Goal: Task Accomplishment & Management: Complete application form

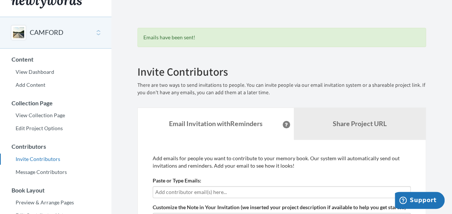
click at [98, 31] on div "CAMFORD" at bounding box center [55, 33] width 111 height 32
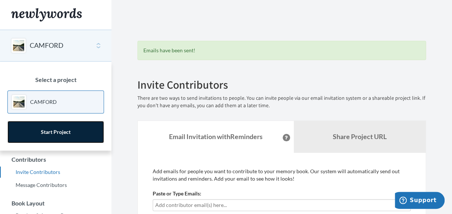
click at [54, 126] on link "Start Project" at bounding box center [55, 132] width 97 height 22
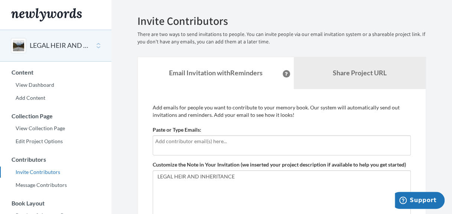
click at [241, 149] on div at bounding box center [282, 146] width 258 height 20
click at [248, 146] on div at bounding box center [282, 146] width 258 height 20
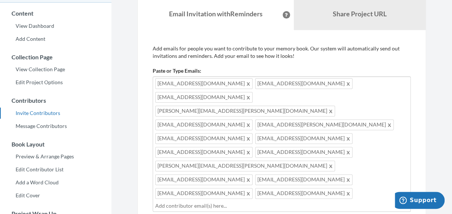
scroll to position [59, 0]
type input "[EMAIL_ADDRESS][DOMAIN_NAME]"
type input "f"
type input "kimseon0987@gmail.com"
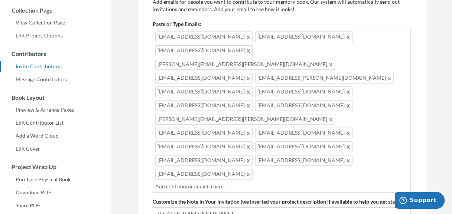
scroll to position [119, 0]
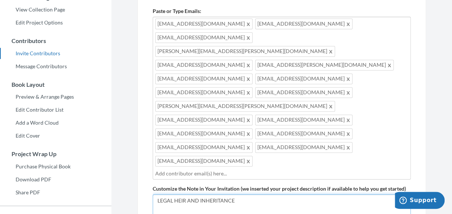
type textarea "L"
paste textarea "Hello, I am contacting you because you are the nearest relative and legal heir …"
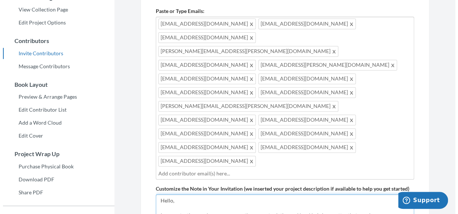
scroll to position [27, 0]
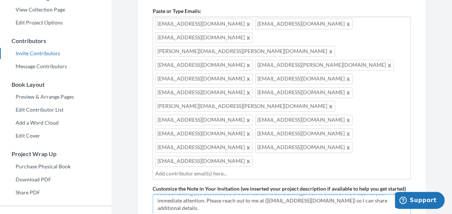
type textarea "Hello, I am contacting you because you are the nearest relative and legal heir …"
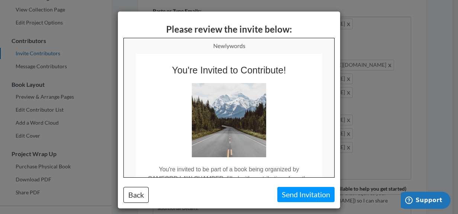
scroll to position [0, 0]
click at [299, 193] on button "Send Invitation" at bounding box center [305, 194] width 57 height 15
